Goal: Task Accomplishment & Management: Complete application form

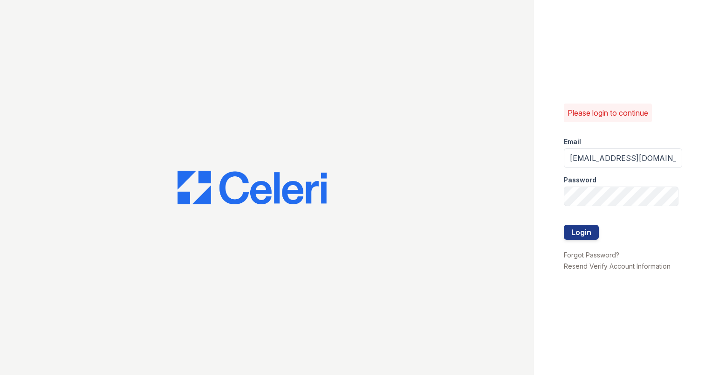
click at [628, 221] on div at bounding box center [623, 215] width 118 height 19
drag, startPoint x: 657, startPoint y: 157, endPoint x: 518, endPoint y: 130, distance: 141.8
click at [518, 130] on div "Please login to continue Email obrown@mmgmgt.com Password Login Forgot Password…" at bounding box center [356, 187] width 712 height 375
type input "ashberry@mmgmgt.com"
click at [551, 179] on div "Please login to continue Email ashberry@mmgmgt.com Password Login Forgot Passwo…" at bounding box center [623, 187] width 178 height 375
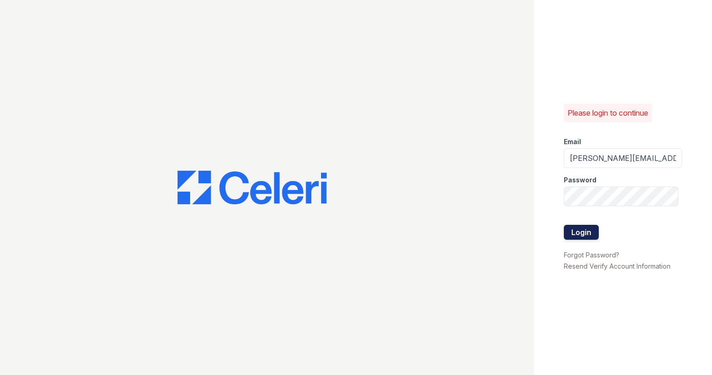
click at [583, 236] on button "Login" at bounding box center [581, 232] width 35 height 15
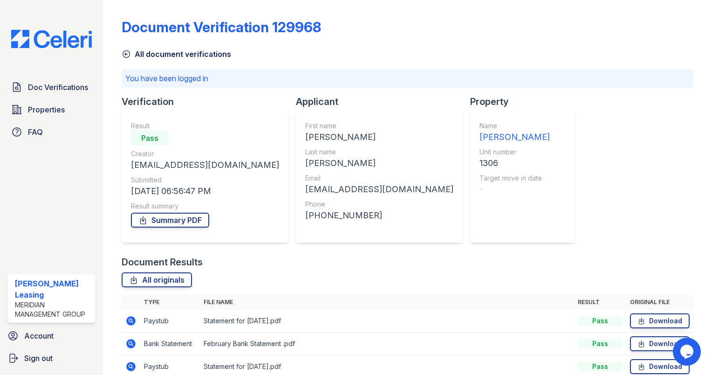
click at [127, 54] on icon at bounding box center [126, 53] width 9 height 9
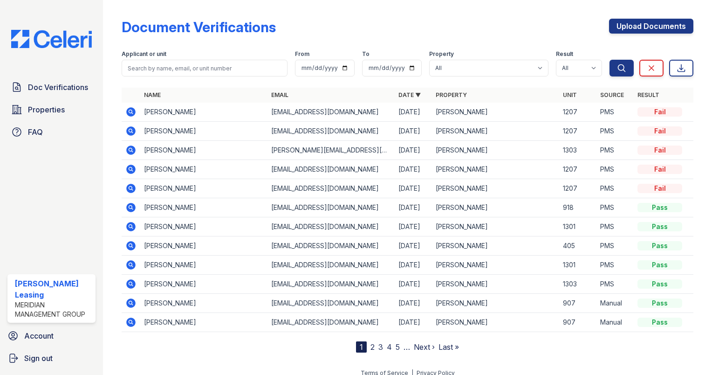
click at [130, 150] on icon at bounding box center [130, 149] width 2 height 2
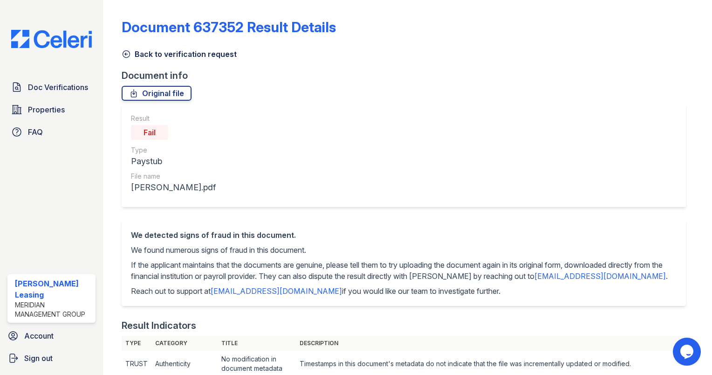
click at [127, 56] on icon at bounding box center [126, 53] width 9 height 9
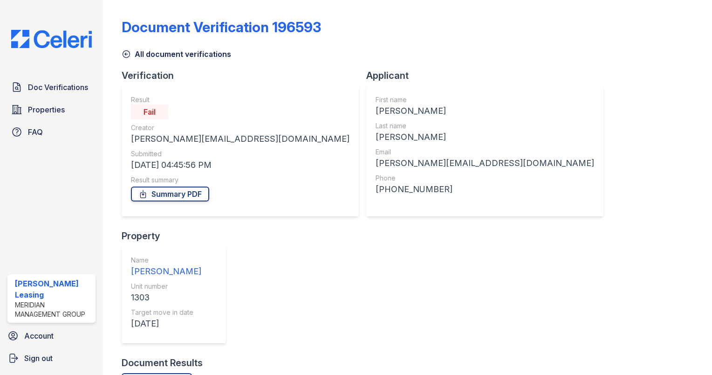
scroll to position [67, 0]
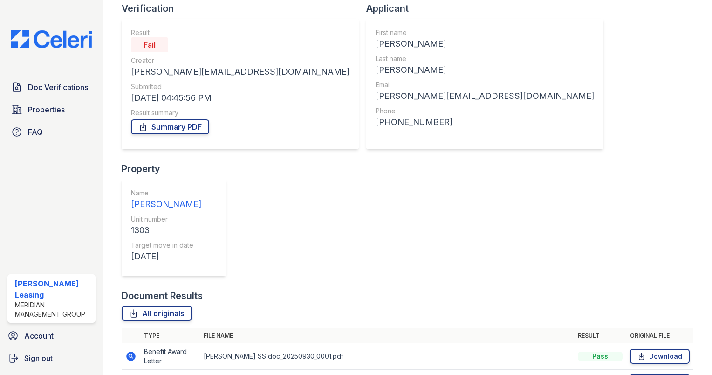
click at [132, 374] on icon at bounding box center [130, 380] width 11 height 11
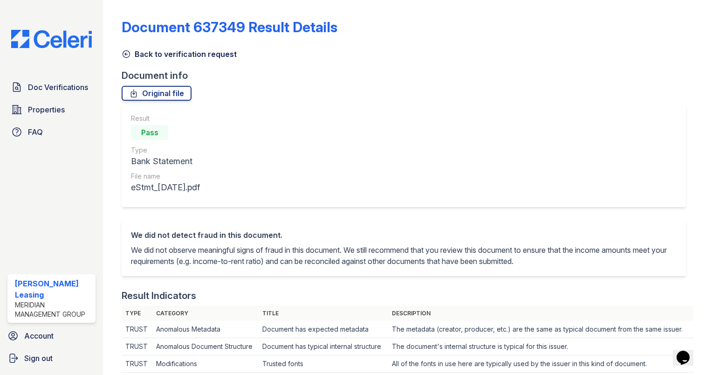
click at [126, 54] on icon at bounding box center [126, 53] width 9 height 9
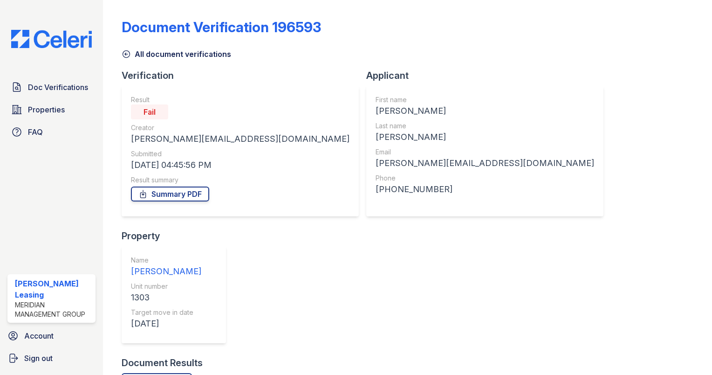
scroll to position [67, 0]
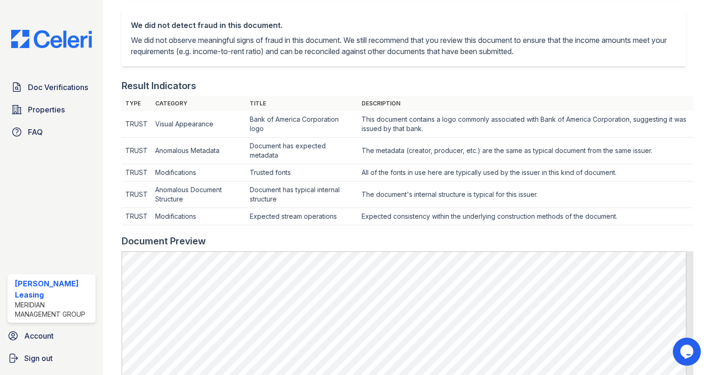
scroll to position [205, 0]
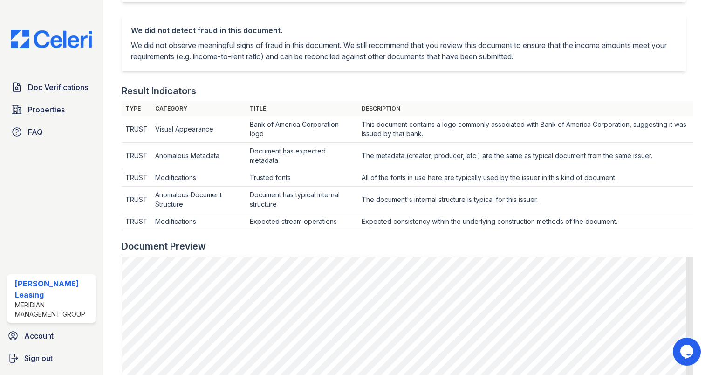
click at [208, 136] on td "Visual Appearance" at bounding box center [198, 129] width 94 height 27
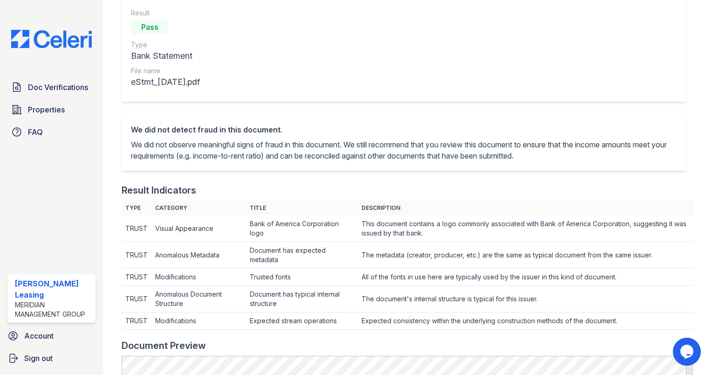
scroll to position [0, 0]
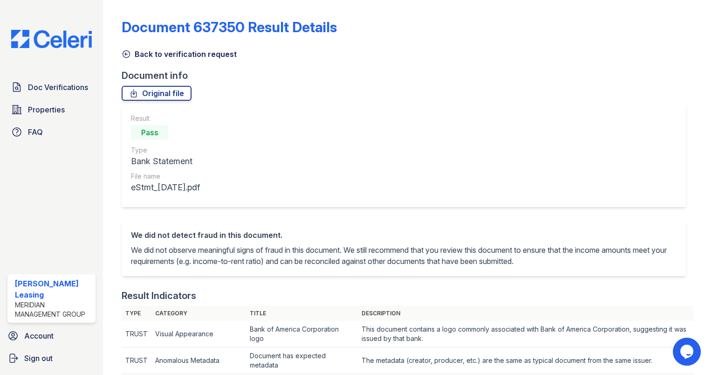
click at [126, 56] on icon at bounding box center [126, 53] width 9 height 9
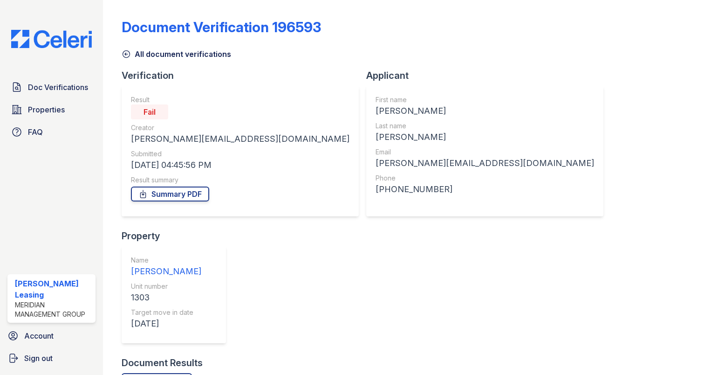
scroll to position [67, 0]
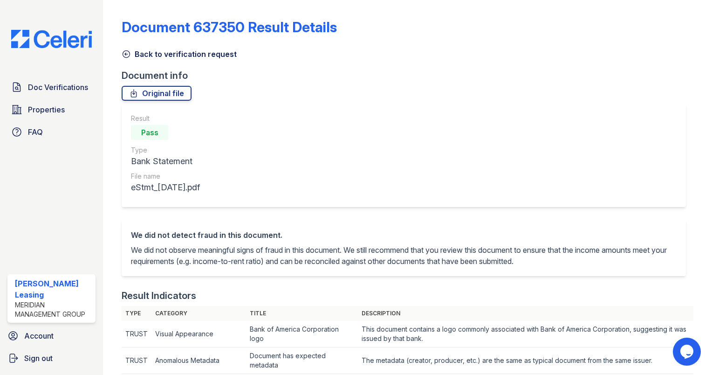
click at [128, 56] on icon at bounding box center [126, 53] width 9 height 9
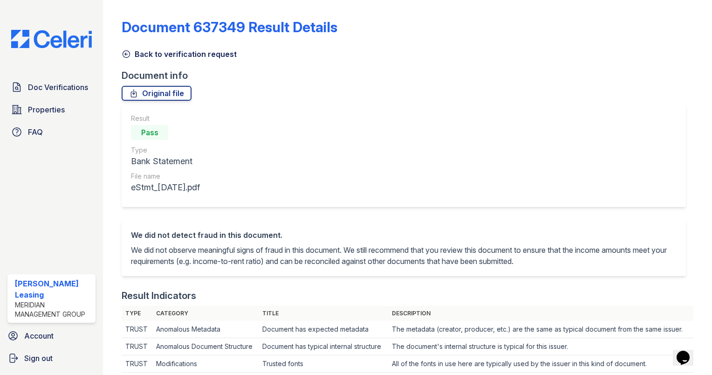
click at [128, 52] on icon at bounding box center [126, 53] width 9 height 9
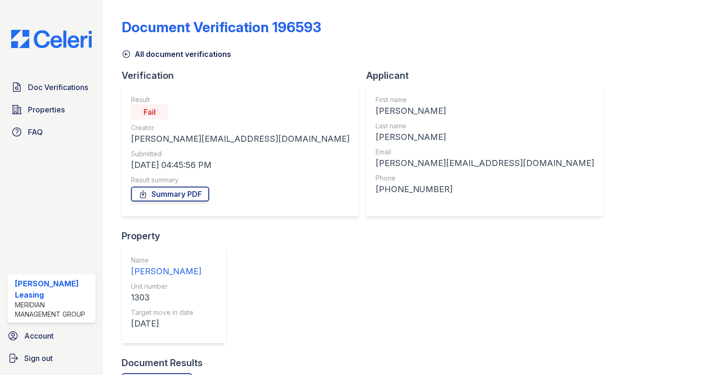
scroll to position [67, 0]
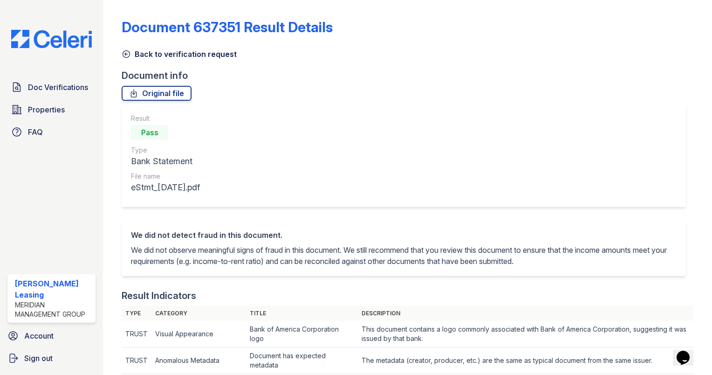
click at [127, 54] on icon at bounding box center [126, 54] width 7 height 7
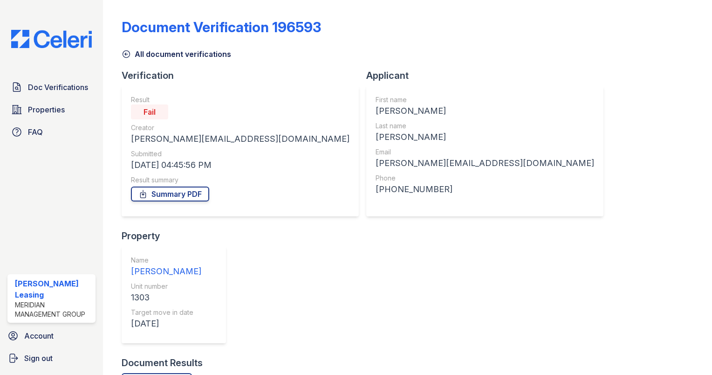
scroll to position [67, 0]
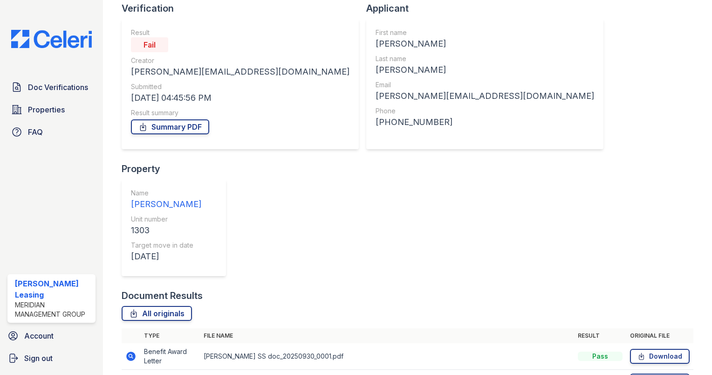
click at [130, 354] on icon at bounding box center [130, 355] width 2 height 2
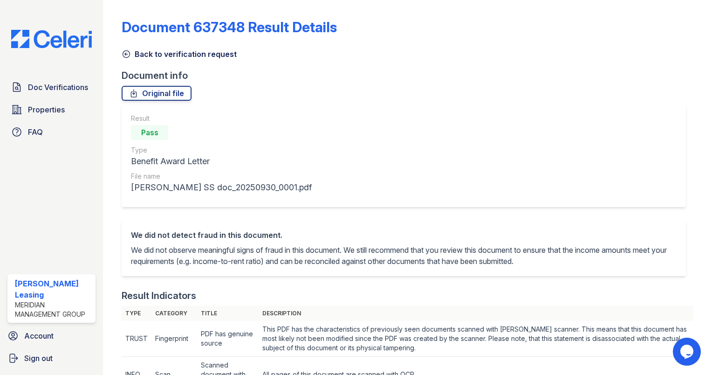
click at [126, 51] on icon at bounding box center [126, 54] width 7 height 7
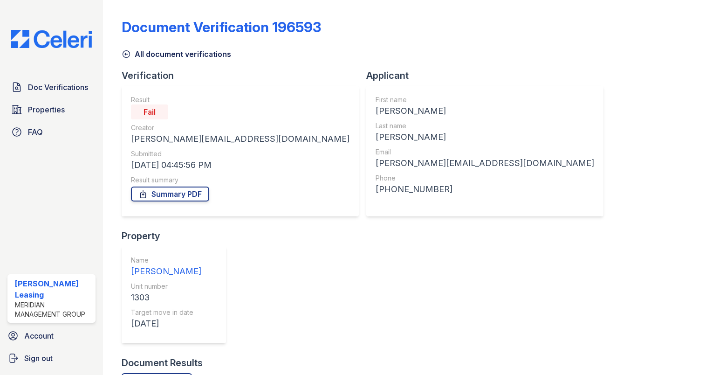
click at [126, 53] on icon at bounding box center [126, 53] width 9 height 9
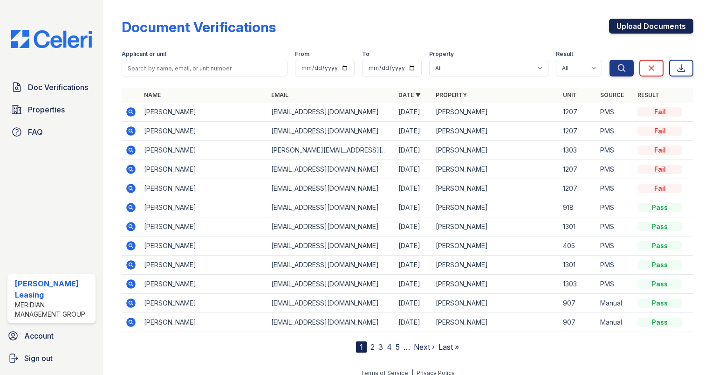
click at [645, 27] on link "Upload Documents" at bounding box center [651, 26] width 84 height 15
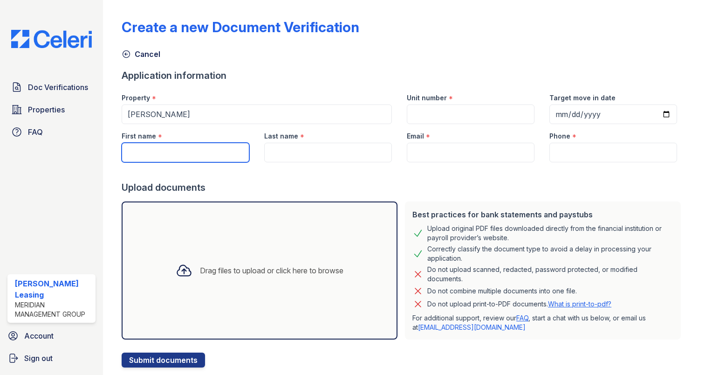
click at [137, 157] on input "First name" at bounding box center [186, 153] width 128 height 20
drag, startPoint x: 137, startPoint y: 157, endPoint x: 238, endPoint y: 133, distance: 104.1
click at [238, 133] on div "First name *" at bounding box center [185, 143] width 143 height 38
type input "[PERSON_NAME]"
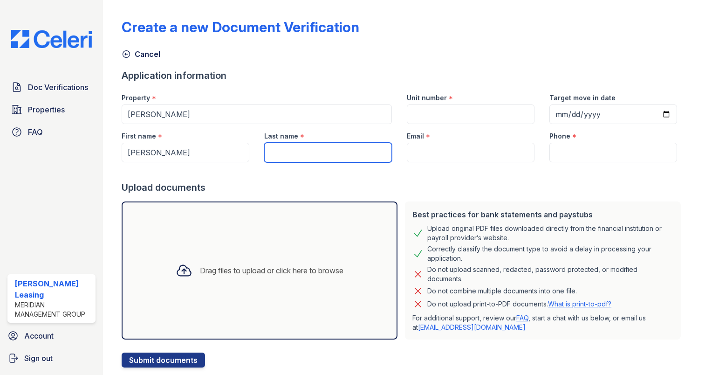
click at [301, 149] on input "Last name" at bounding box center [328, 153] width 128 height 20
type input "[PERSON_NAME]"
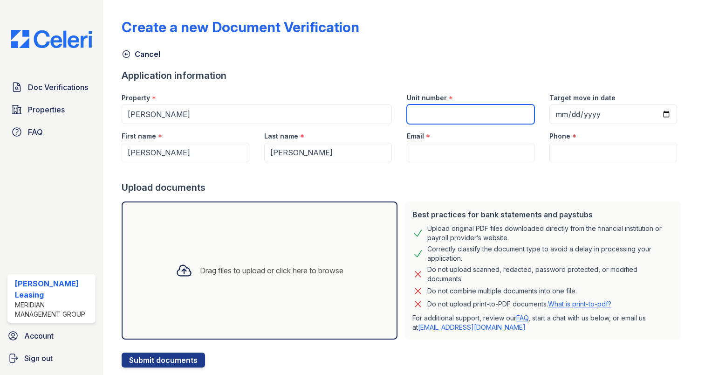
click at [462, 114] on input "Unit number" at bounding box center [471, 114] width 128 height 20
type input "1106"
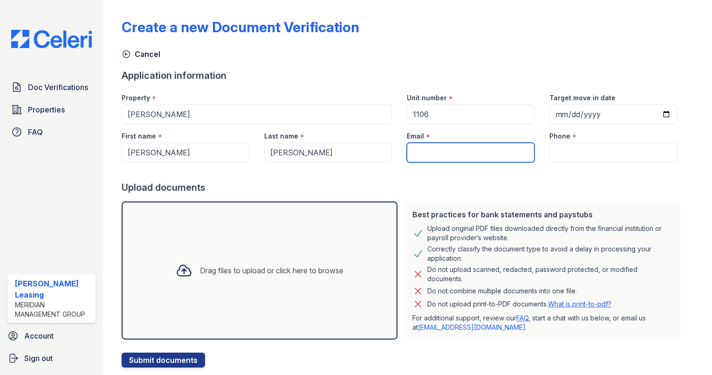
click at [458, 151] on input "Email" at bounding box center [471, 153] width 128 height 20
paste input "[EMAIL_ADDRESS][DOMAIN_NAME]"
type input "[EMAIL_ADDRESS][DOMAIN_NAME]"
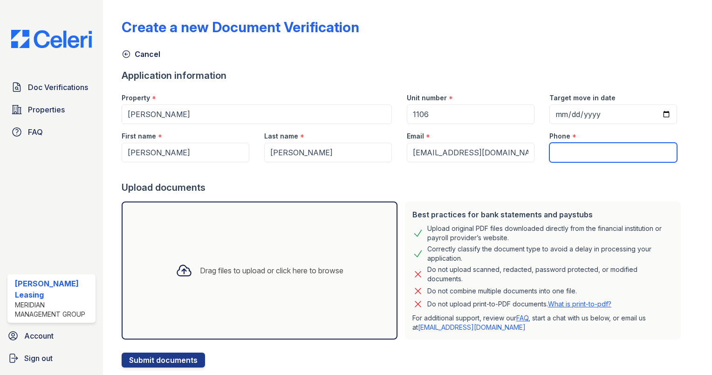
click at [612, 156] on input "Phone" at bounding box center [613, 153] width 128 height 20
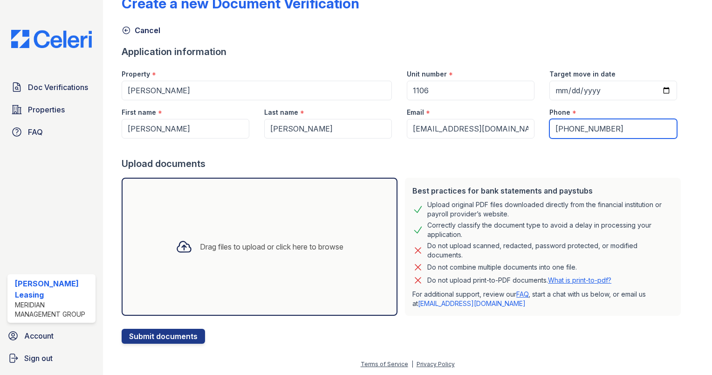
type input "678-793-5752"
click at [261, 247] on div "Drag files to upload or click here to browse" at bounding box center [272, 246] width 144 height 11
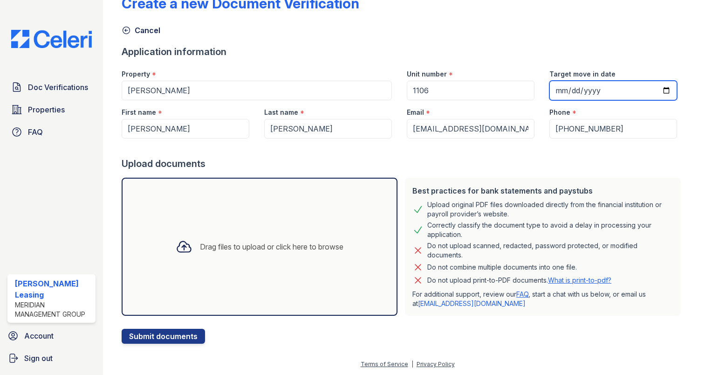
click at [647, 89] on input "Target move in date" at bounding box center [613, 91] width 128 height 20
click at [657, 89] on input "Target move in date" at bounding box center [613, 91] width 128 height 20
click at [652, 89] on input "2025-10-01" at bounding box center [613, 91] width 128 height 20
click at [593, 37] on div "Create a new Document Verification Cancel Application information Property * As…" at bounding box center [408, 161] width 572 height 363
click at [656, 92] on input "2025-10-01" at bounding box center [613, 91] width 128 height 20
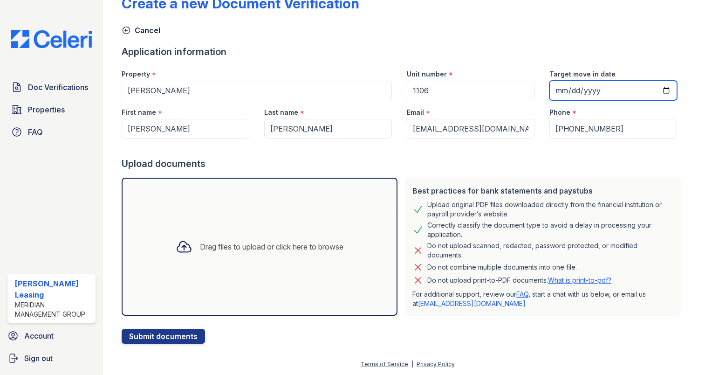
type input "2025-10-08"
click at [203, 247] on div "Drag files to upload or click here to browse" at bounding box center [272, 246] width 144 height 11
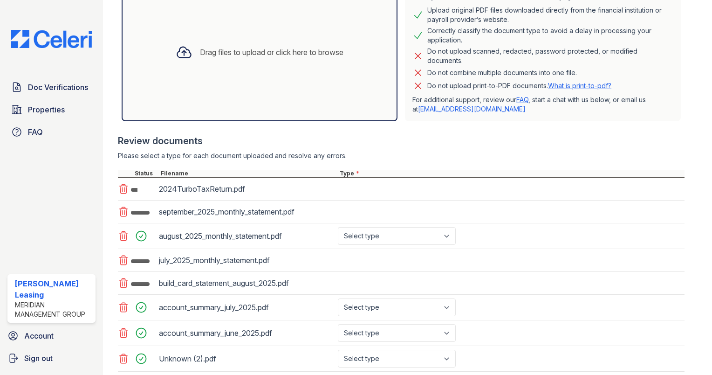
scroll to position [220, 0]
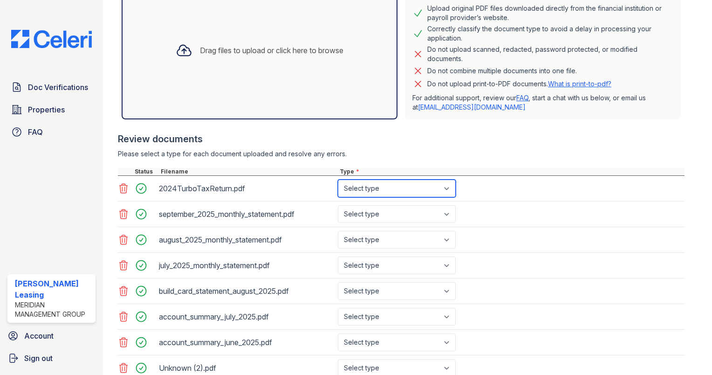
click at [417, 186] on select "Select type Paystub Bank Statement Offer Letter Tax Documents Benefit Award Let…" at bounding box center [397, 188] width 118 height 18
select select "tax_documents"
click at [338, 179] on select "Select type Paystub Bank Statement Offer Letter Tax Documents Benefit Award Let…" at bounding box center [397, 188] width 118 height 18
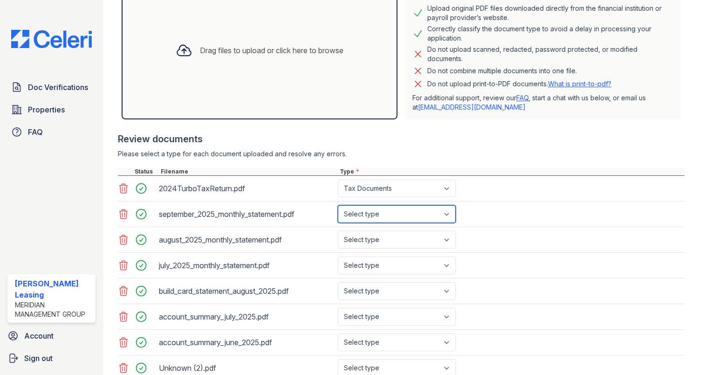
click at [401, 214] on select "Select type Paystub Bank Statement Offer Letter Tax Documents Benefit Award Let…" at bounding box center [397, 214] width 118 height 18
select select "bank_statement"
click at [338, 205] on select "Select type Paystub Bank Statement Offer Letter Tax Documents Benefit Award Let…" at bounding box center [397, 214] width 118 height 18
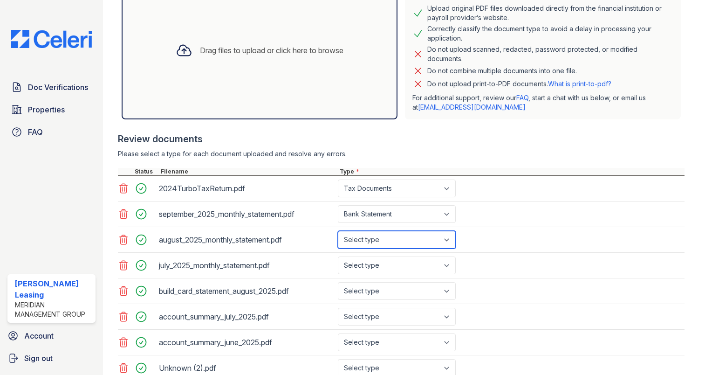
click at [398, 237] on select "Select type Paystub Bank Statement Offer Letter Tax Documents Benefit Award Let…" at bounding box center [397, 240] width 118 height 18
select select "bank_statement"
click at [338, 231] on select "Select type Paystub Bank Statement Offer Letter Tax Documents Benefit Award Let…" at bounding box center [397, 240] width 118 height 18
click at [397, 260] on select "Select type Paystub Bank Statement Offer Letter Tax Documents Benefit Award Let…" at bounding box center [397, 265] width 118 height 18
select select "bank_statement"
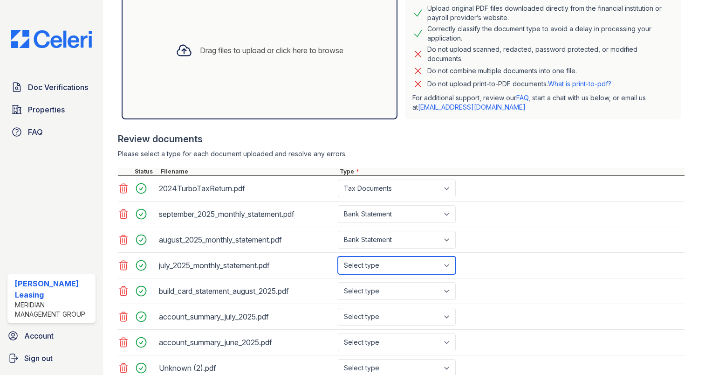
click at [338, 256] on select "Select type Paystub Bank Statement Offer Letter Tax Documents Benefit Award Let…" at bounding box center [397, 265] width 118 height 18
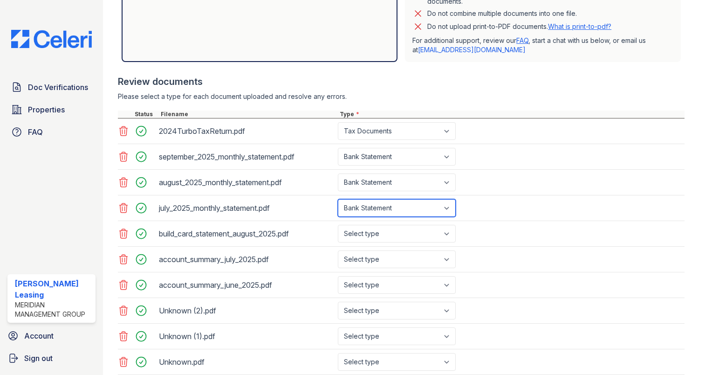
scroll to position [287, 0]
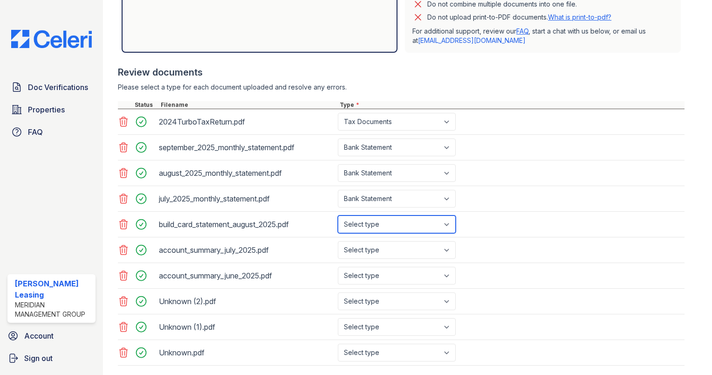
click at [389, 222] on select "Select type Paystub Bank Statement Offer Letter Tax Documents Benefit Award Let…" at bounding box center [397, 224] width 118 height 18
select select "bank_statement"
click at [338, 215] on select "Select type Paystub Bank Statement Offer Letter Tax Documents Benefit Award Let…" at bounding box center [397, 224] width 118 height 18
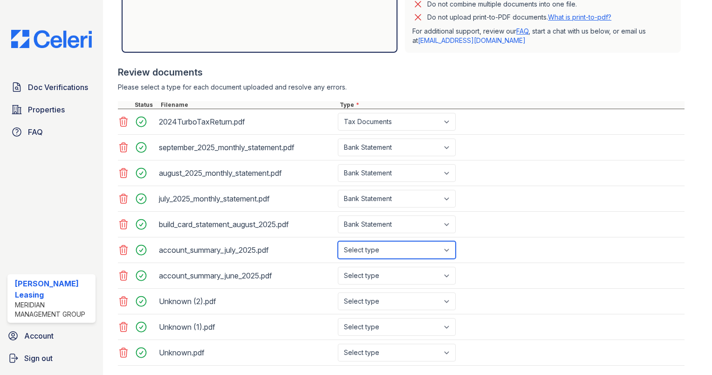
click at [391, 245] on select "Select type Paystub Bank Statement Offer Letter Tax Documents Benefit Award Let…" at bounding box center [397, 250] width 118 height 18
select select "bank_statement"
click at [338, 241] on select "Select type Paystub Bank Statement Offer Letter Tax Documents Benefit Award Let…" at bounding box center [397, 250] width 118 height 18
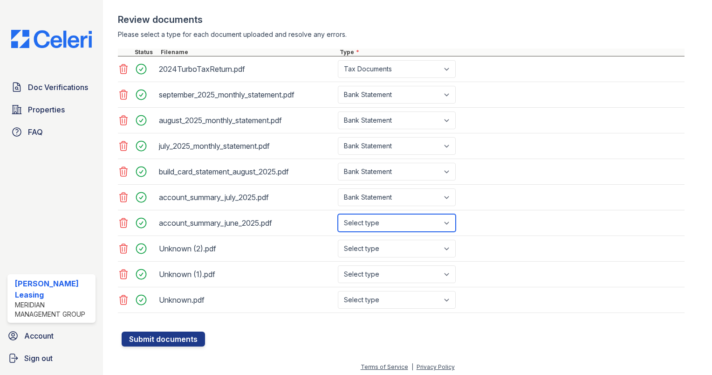
click at [393, 216] on select "Select type Paystub Bank Statement Offer Letter Tax Documents Benefit Award Let…" at bounding box center [397, 223] width 118 height 18
select select "bank_statement"
click at [338, 214] on select "Select type Paystub Bank Statement Offer Letter Tax Documents Benefit Award Let…" at bounding box center [397, 223] width 118 height 18
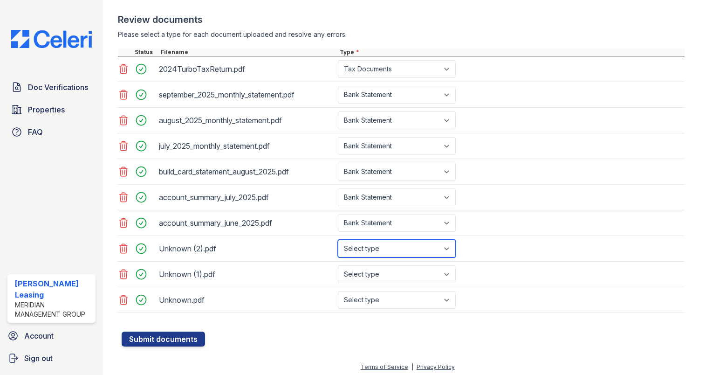
click at [417, 249] on select "Select type Paystub Bank Statement Offer Letter Tax Documents Benefit Award Let…" at bounding box center [397, 248] width 118 height 18
select select "paystub"
click at [338, 239] on select "Select type Paystub Bank Statement Offer Letter Tax Documents Benefit Award Let…" at bounding box center [397, 248] width 118 height 18
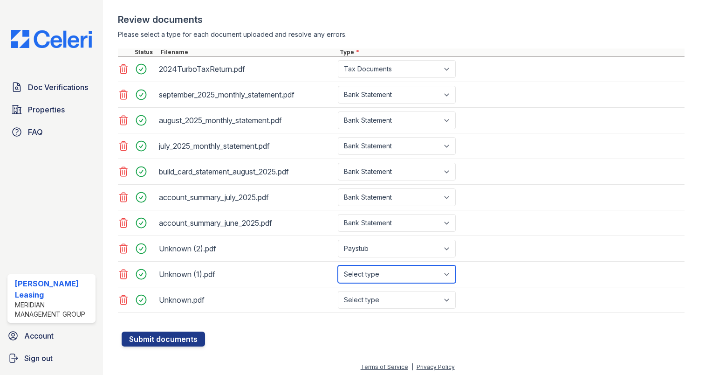
click at [416, 274] on select "Select type Paystub Bank Statement Offer Letter Tax Documents Benefit Award Let…" at bounding box center [397, 274] width 118 height 18
select select "paystub"
click at [338, 265] on select "Select type Paystub Bank Statement Offer Letter Tax Documents Benefit Award Let…" at bounding box center [397, 274] width 118 height 18
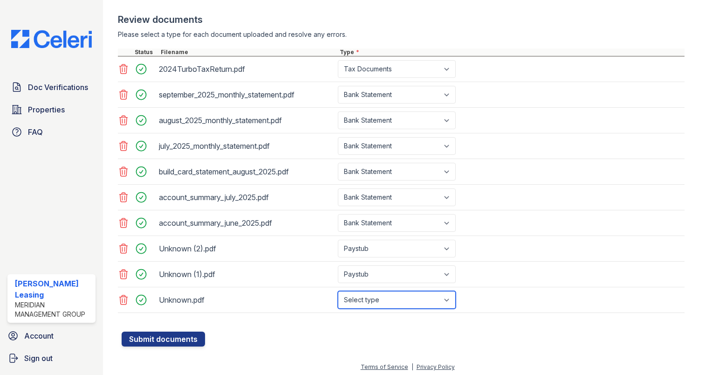
click at [415, 300] on select "Select type Paystub Bank Statement Offer Letter Tax Documents Benefit Award Let…" at bounding box center [397, 300] width 118 height 18
select select "paystub"
click at [338, 291] on select "Select type Paystub Bank Statement Offer Letter Tax Documents Benefit Award Let…" at bounding box center [397, 300] width 118 height 18
click at [192, 296] on div "Unknown.pdf" at bounding box center [246, 299] width 175 height 15
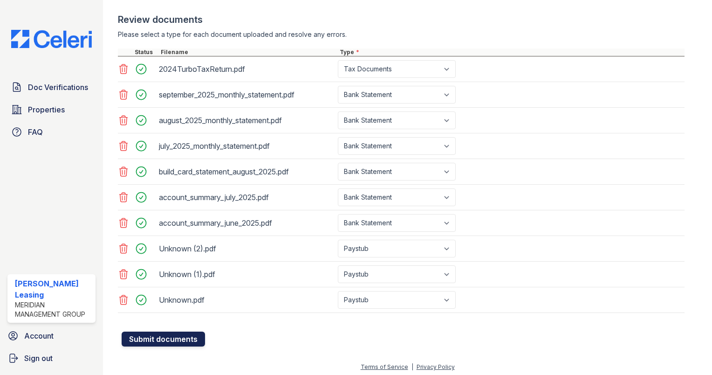
click at [176, 339] on button "Submit documents" at bounding box center [163, 338] width 83 height 15
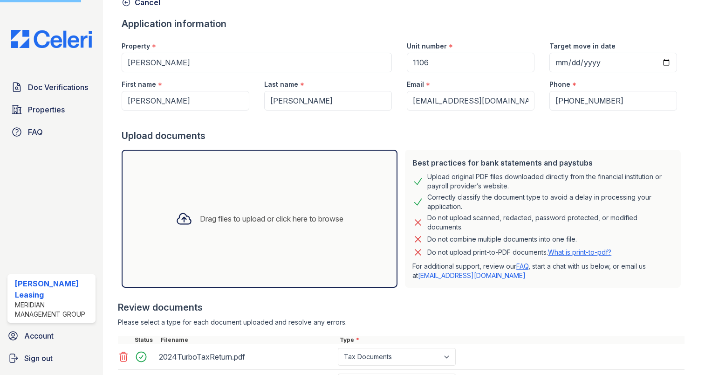
scroll to position [0, 0]
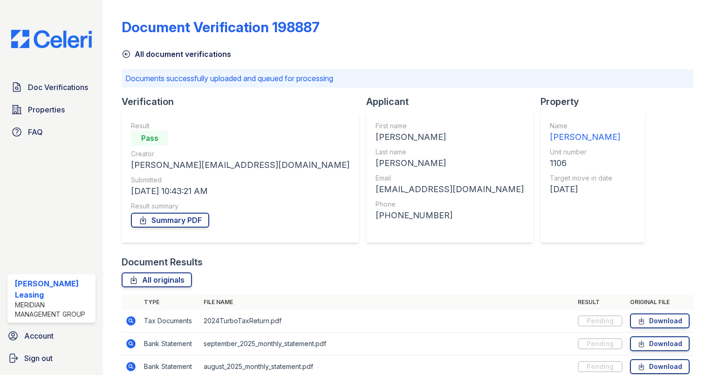
click at [125, 55] on icon at bounding box center [126, 54] width 7 height 7
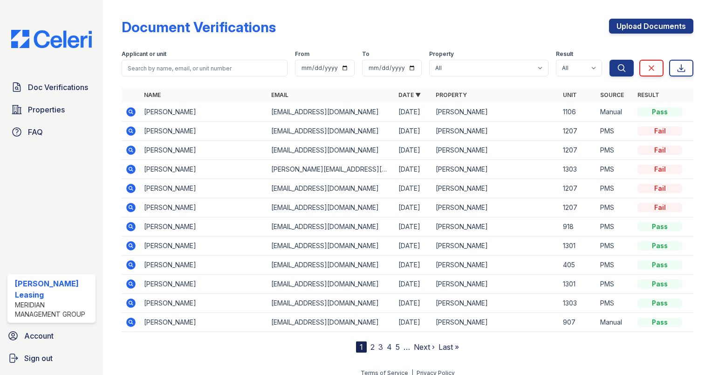
click at [131, 109] on icon at bounding box center [130, 111] width 11 height 11
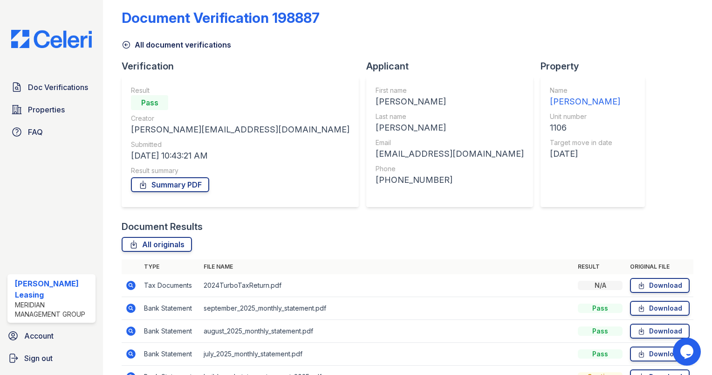
scroll to position [177, 0]
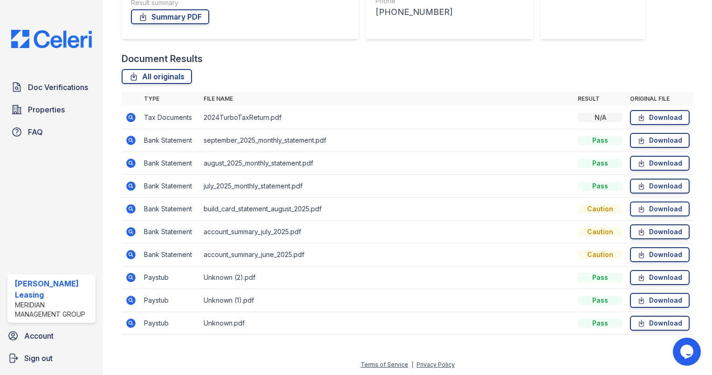
click at [130, 141] on icon at bounding box center [130, 140] width 11 height 11
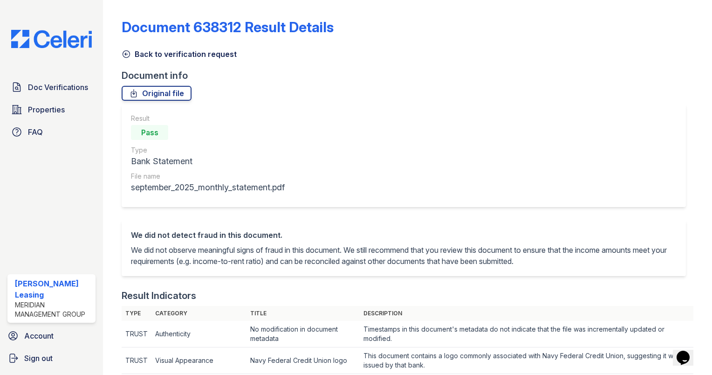
click at [127, 55] on icon at bounding box center [126, 53] width 9 height 9
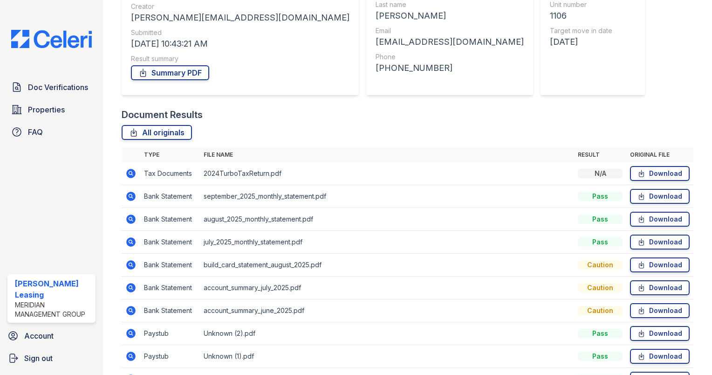
scroll to position [130, 0]
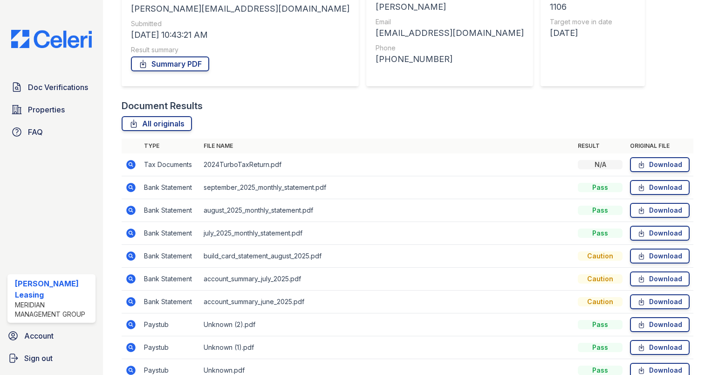
click at [131, 209] on icon at bounding box center [130, 209] width 2 height 2
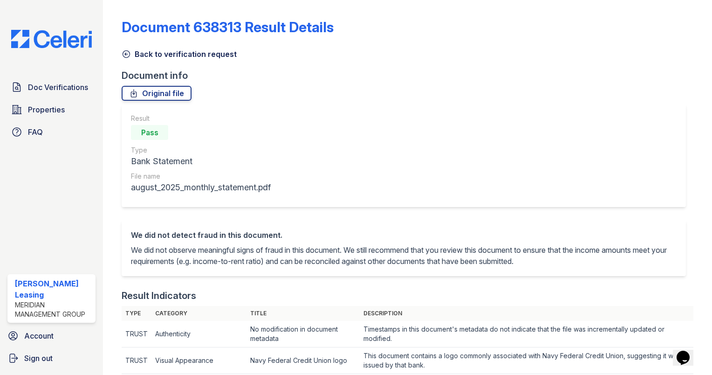
click at [125, 53] on icon at bounding box center [126, 54] width 7 height 7
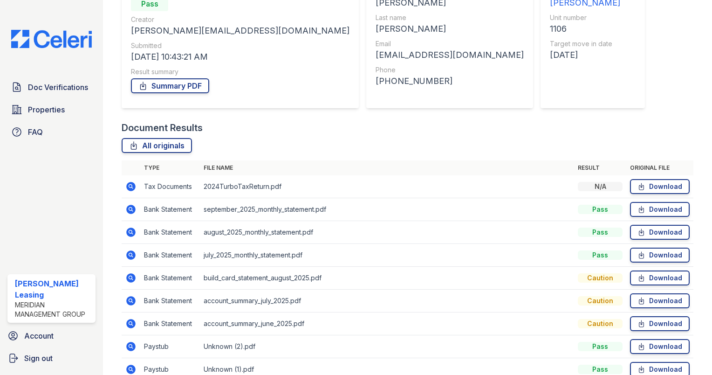
scroll to position [108, 0]
click at [129, 254] on icon at bounding box center [130, 254] width 11 height 11
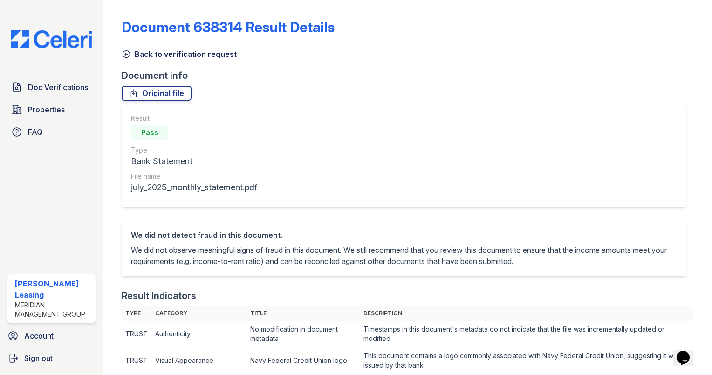
click at [127, 55] on icon at bounding box center [126, 53] width 9 height 9
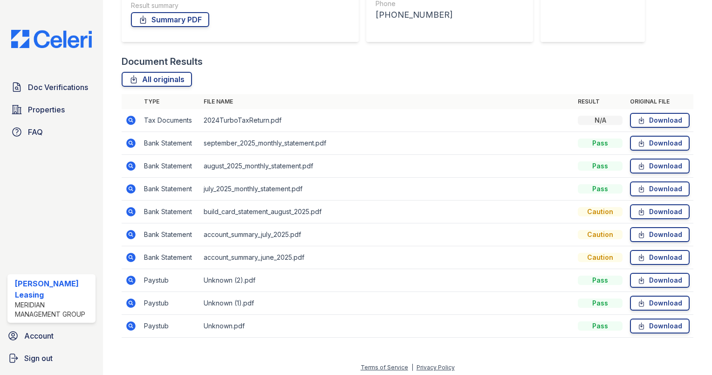
scroll to position [177, 0]
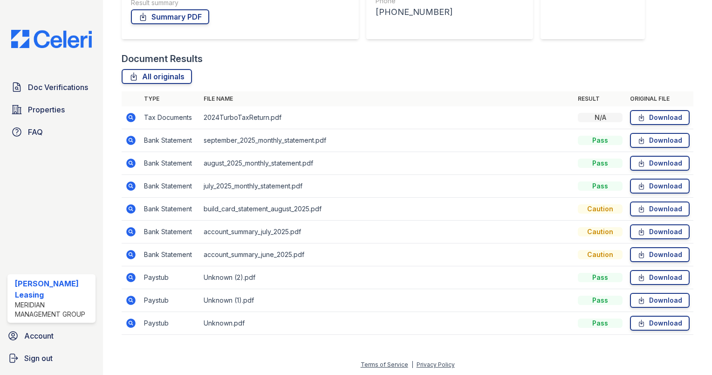
click at [128, 209] on icon at bounding box center [130, 208] width 9 height 9
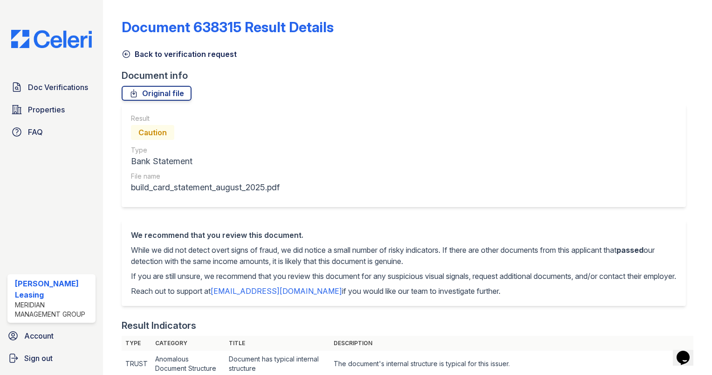
click at [127, 54] on icon at bounding box center [126, 54] width 7 height 7
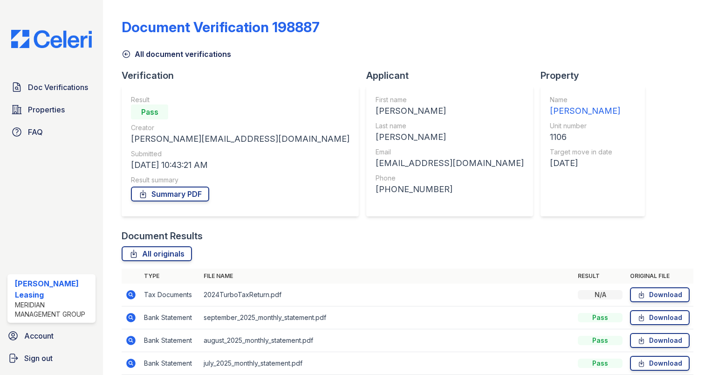
scroll to position [177, 0]
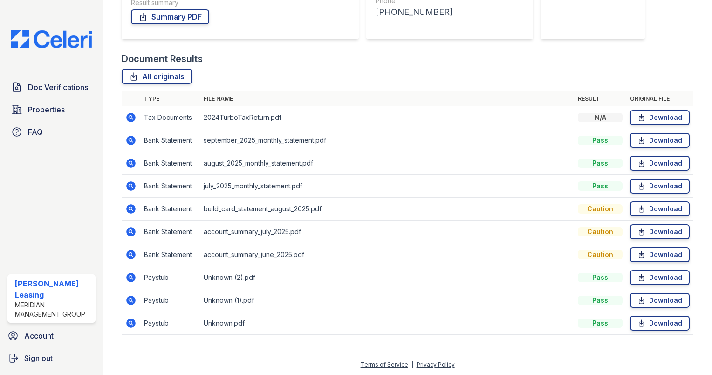
click at [130, 229] on icon at bounding box center [130, 231] width 11 height 11
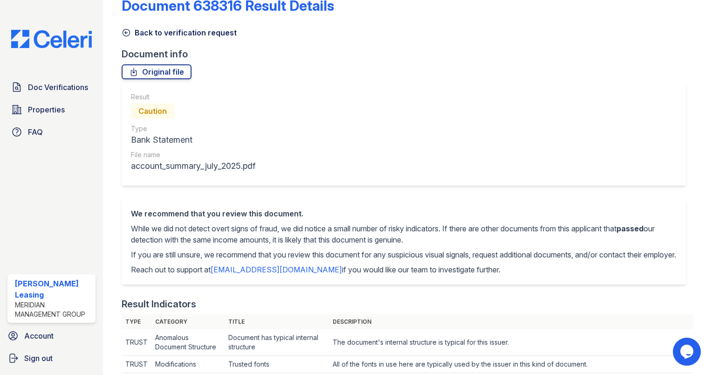
scroll to position [9, 0]
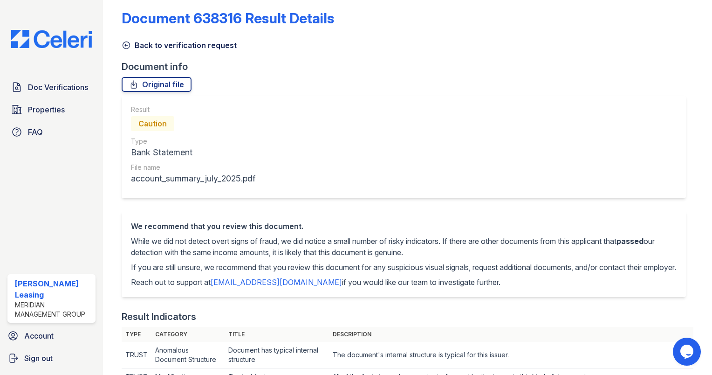
click at [124, 42] on icon at bounding box center [126, 45] width 7 height 7
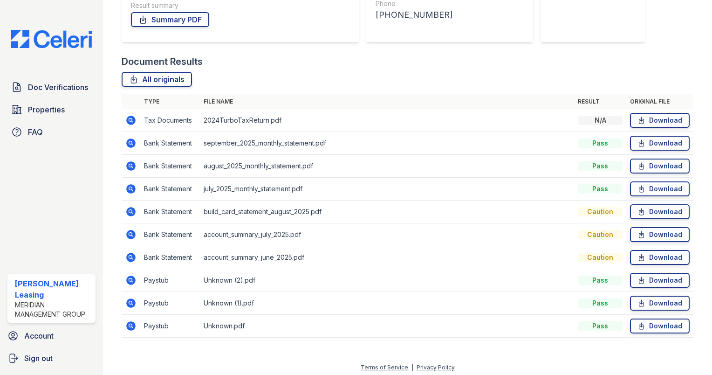
scroll to position [177, 0]
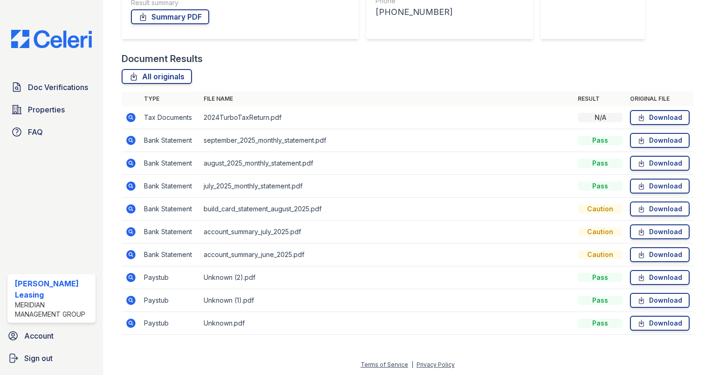
click at [129, 320] on icon at bounding box center [130, 322] width 9 height 9
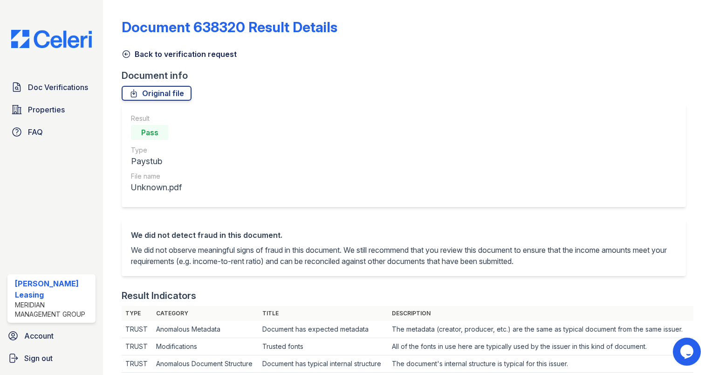
click at [125, 49] on icon at bounding box center [126, 53] width 9 height 9
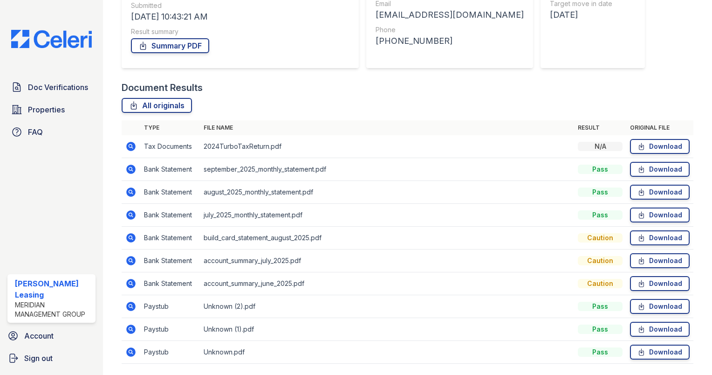
scroll to position [177, 0]
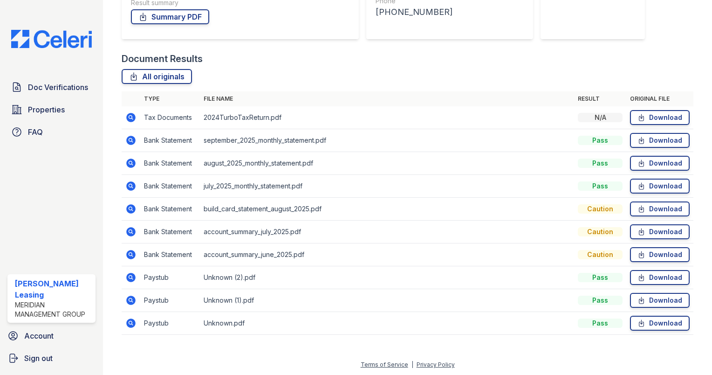
click at [130, 299] on icon at bounding box center [130, 299] width 2 height 2
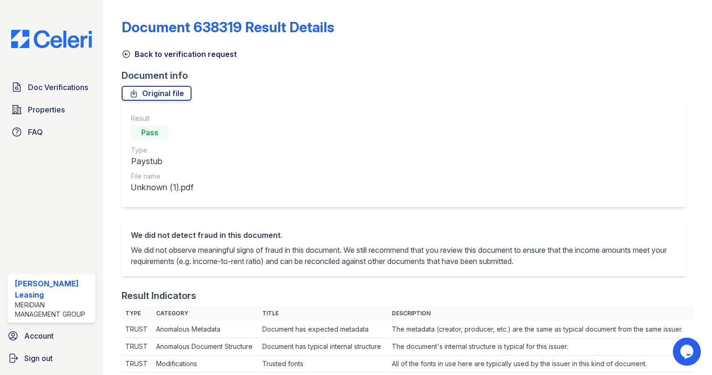
click at [126, 55] on icon at bounding box center [126, 54] width 7 height 7
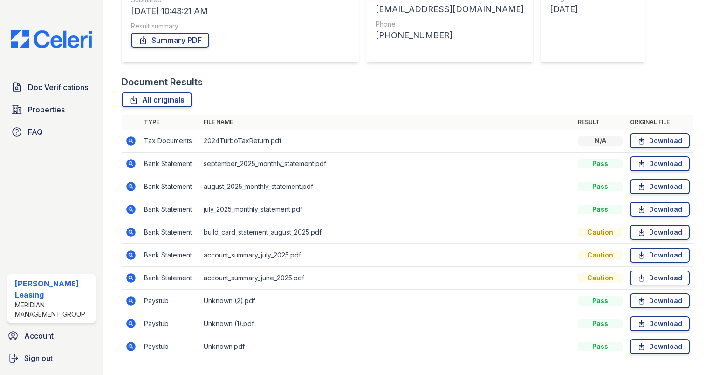
scroll to position [177, 0]
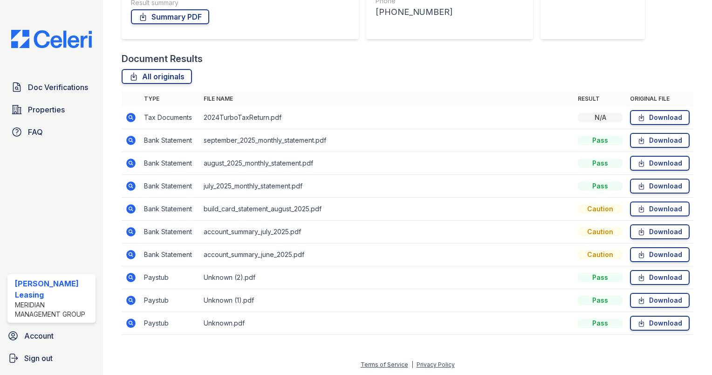
click at [132, 322] on icon at bounding box center [130, 322] width 11 height 11
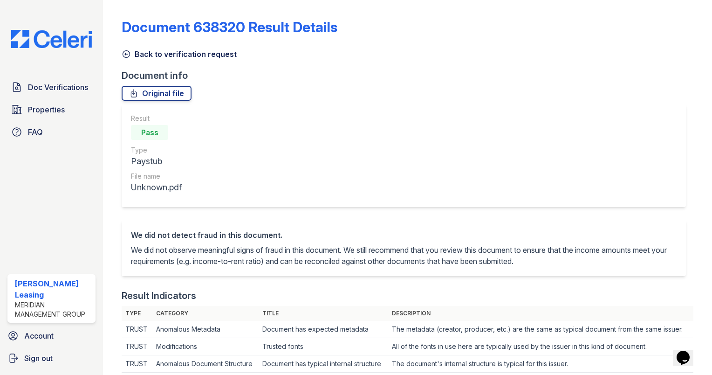
click at [129, 54] on icon at bounding box center [126, 53] width 9 height 9
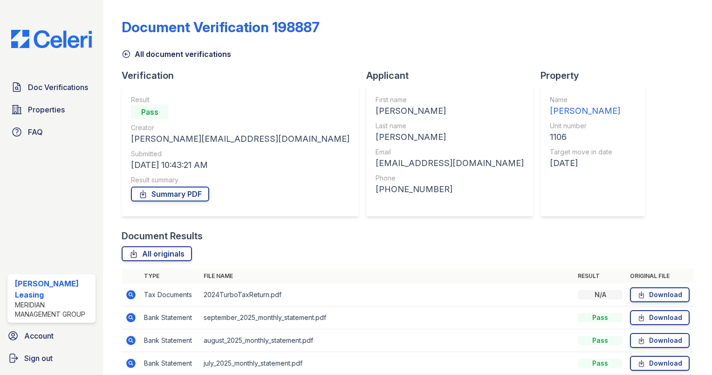
click at [235, 268] on th "File name" at bounding box center [387, 275] width 374 height 15
click at [184, 196] on link "Summary PDF" at bounding box center [170, 193] width 78 height 15
click at [129, 55] on icon at bounding box center [126, 53] width 9 height 9
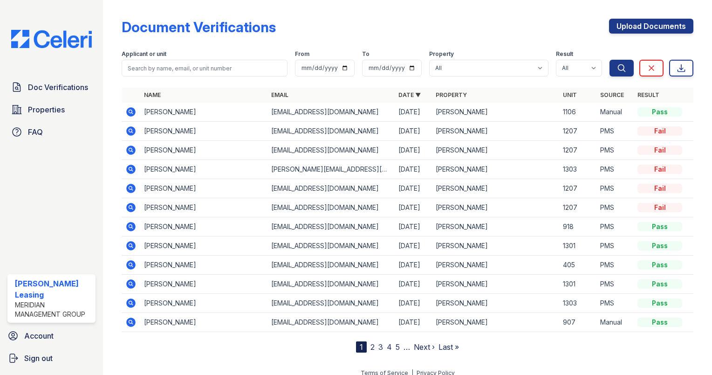
click at [130, 129] on icon at bounding box center [130, 130] width 2 height 2
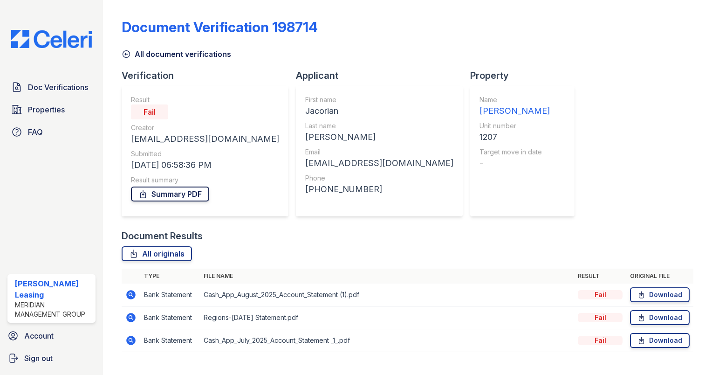
click at [192, 196] on link "Summary PDF" at bounding box center [170, 193] width 78 height 15
click at [124, 54] on icon at bounding box center [126, 53] width 9 height 9
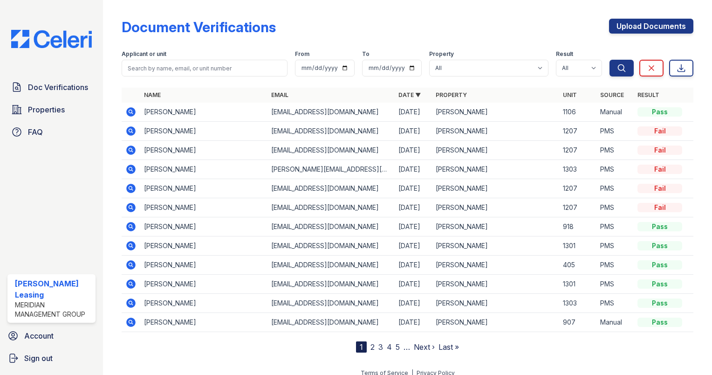
click at [131, 148] on icon at bounding box center [130, 149] width 2 height 2
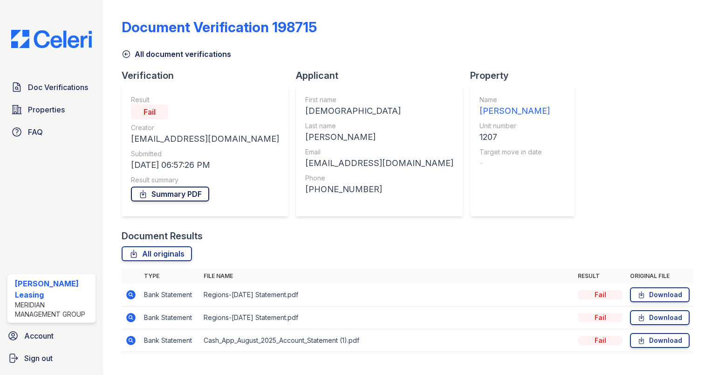
click at [175, 195] on link "Summary PDF" at bounding box center [170, 193] width 78 height 15
click at [123, 53] on icon at bounding box center [126, 53] width 9 height 9
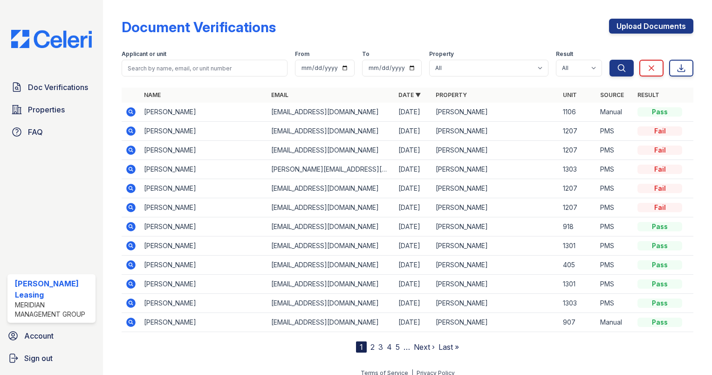
click at [132, 114] on icon at bounding box center [130, 111] width 9 height 9
